Goal: Information Seeking & Learning: Learn about a topic

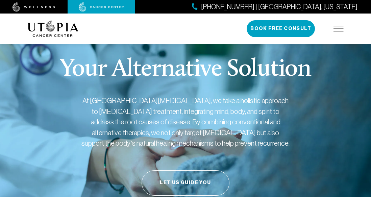
click at [27, 131] on div "Your Alternative Solution At [GEOGRAPHIC_DATA][MEDICAL_DATA], we take a holisti…" at bounding box center [185, 136] width 324 height 213
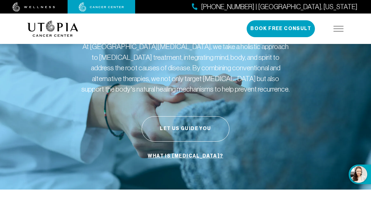
scroll to position [68, 0]
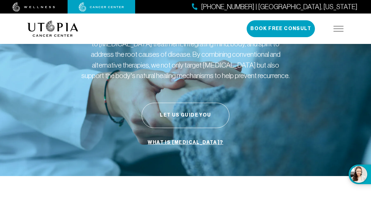
click at [185, 143] on link "What is [MEDICAL_DATA]?" at bounding box center [185, 142] width 79 height 13
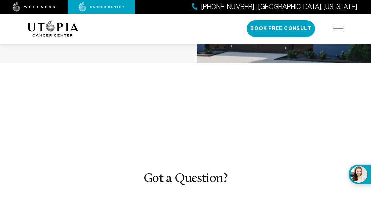
scroll to position [2176, 0]
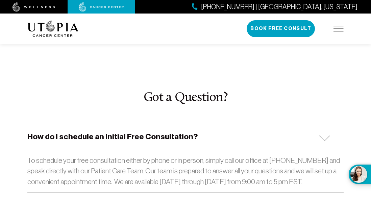
scroll to position [2257, 0]
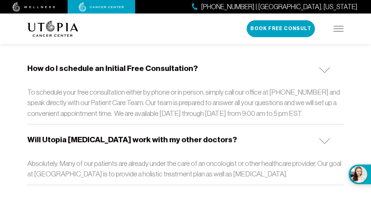
scroll to position [2338, 0]
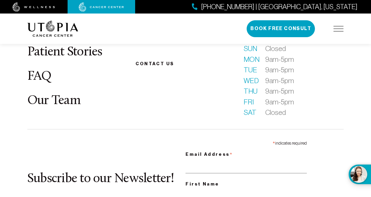
scroll to position [2789, 0]
